Goal: Find specific page/section: Find specific page/section

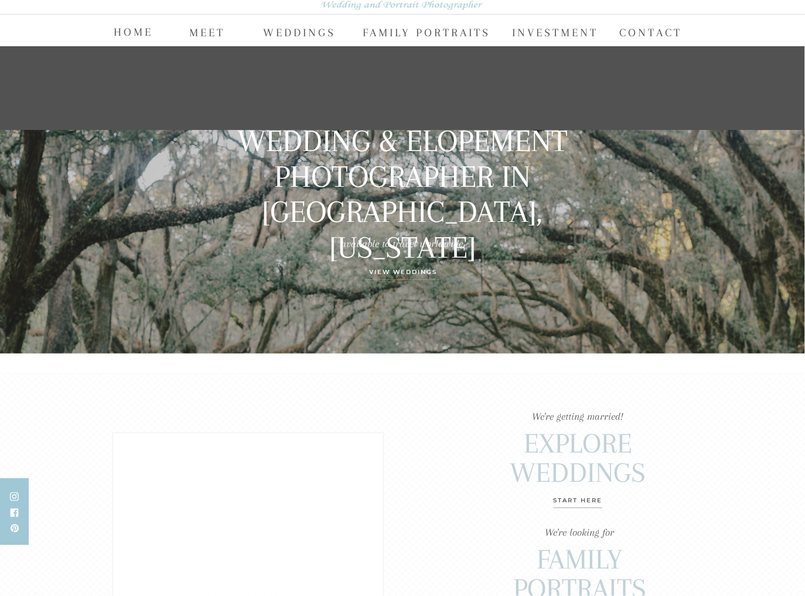
scroll to position [110, 0]
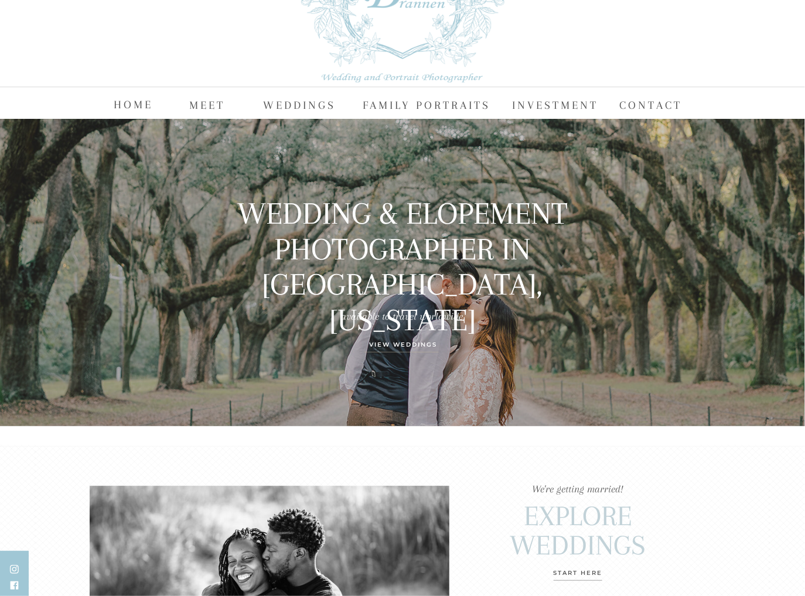
click at [211, 106] on nav "MEET" at bounding box center [207, 104] width 37 height 18
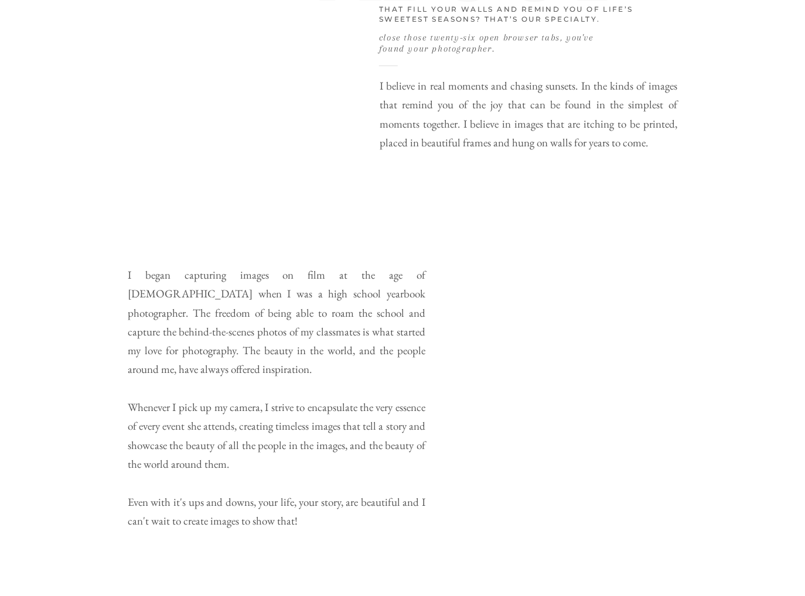
scroll to position [556, 0]
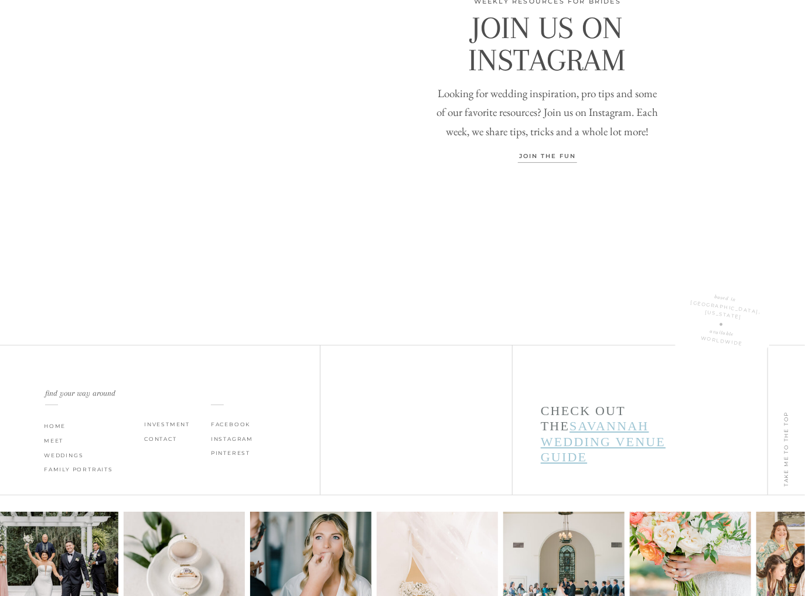
scroll to position [3850, 0]
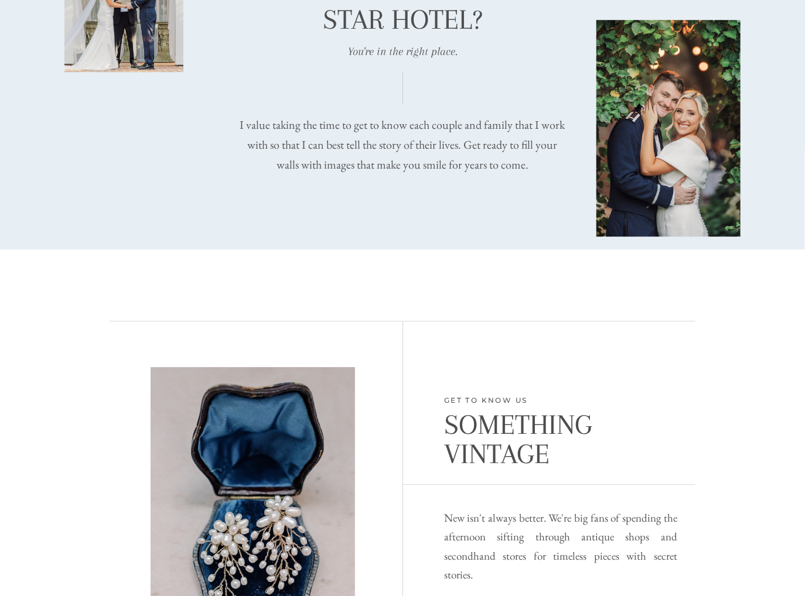
scroll to position [0, 0]
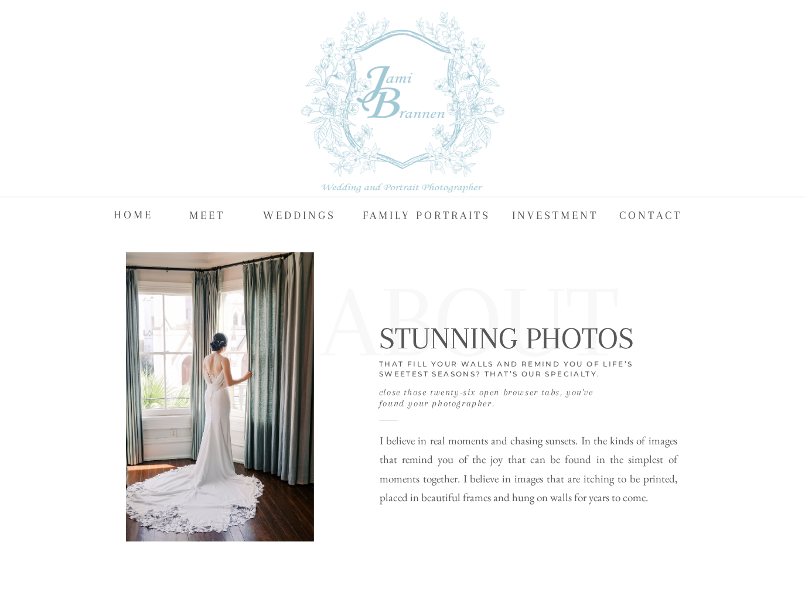
click at [215, 218] on nav "MEET" at bounding box center [207, 215] width 37 height 18
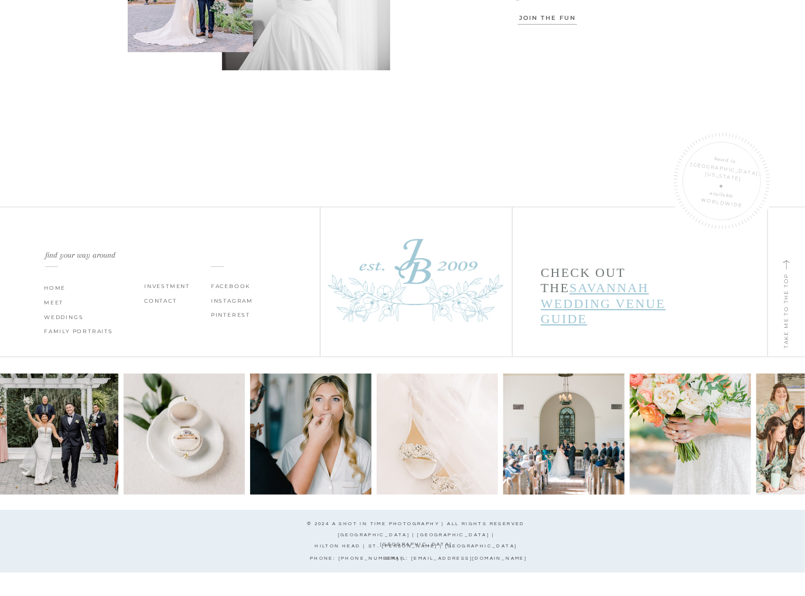
scroll to position [3850, 0]
click at [156, 299] on nav "CONTACT" at bounding box center [166, 300] width 44 height 9
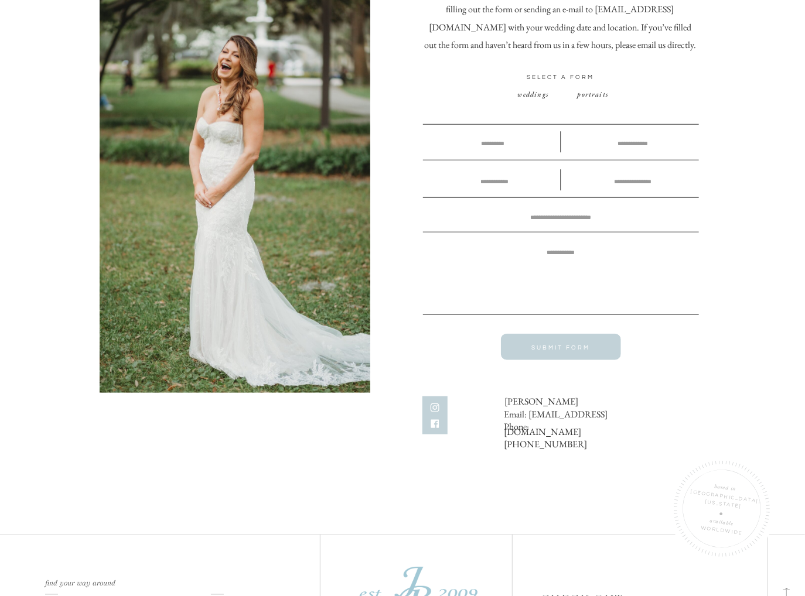
scroll to position [556, 0]
